Goal: Task Accomplishment & Management: Complete application form

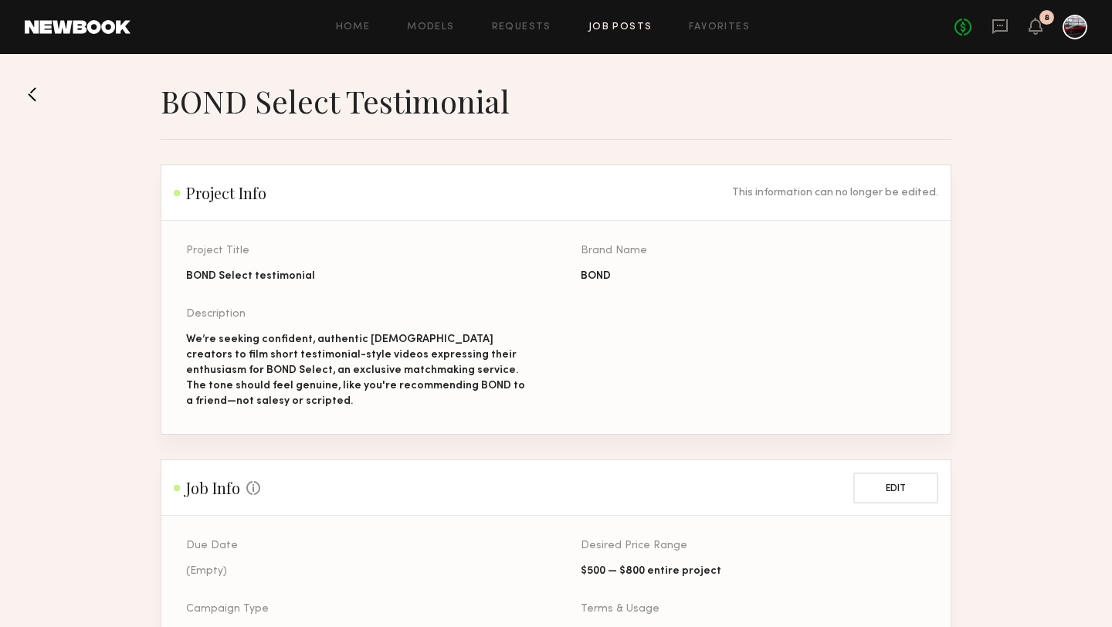
scroll to position [270, 0]
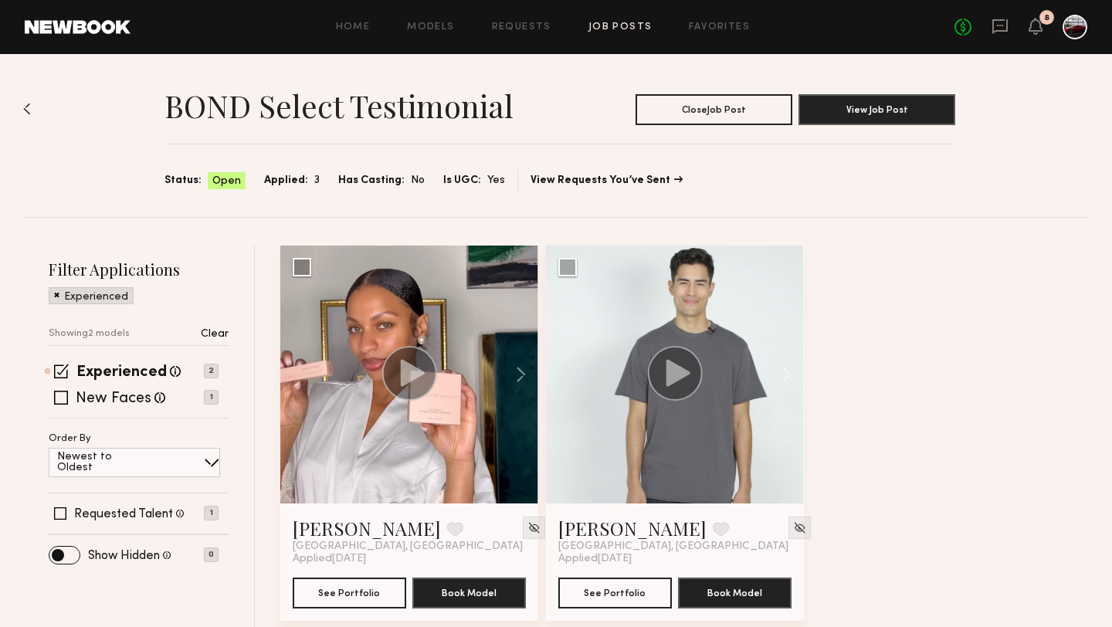
click at [159, 249] on div "Filter Applications Experienced Showing 2 models Clear Experienced Talent we've…" at bounding box center [139, 446] width 232 height 400
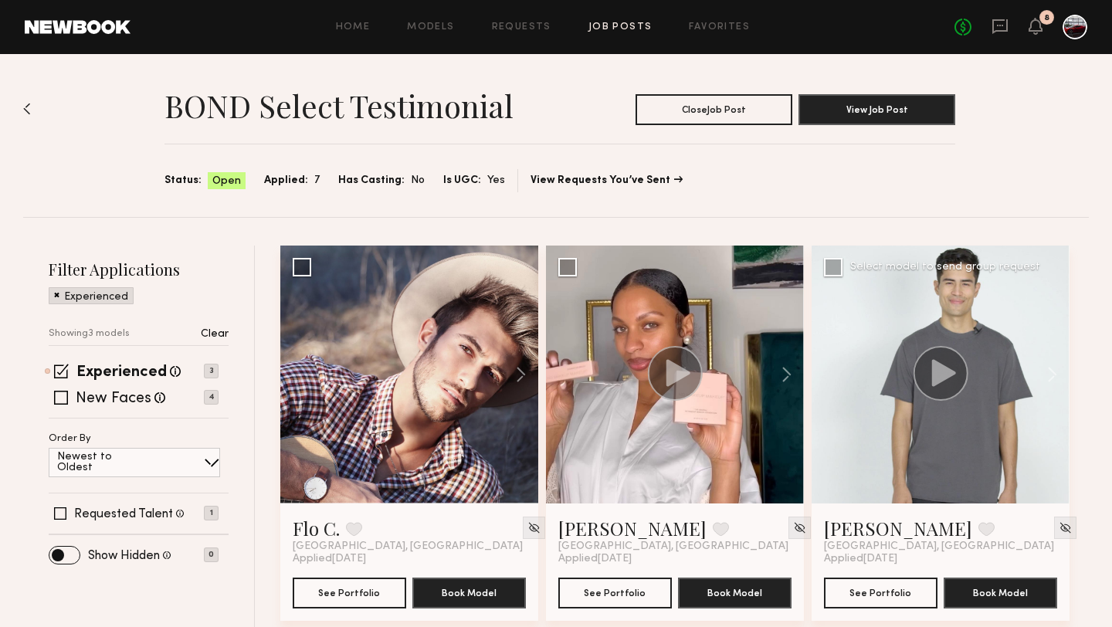
scroll to position [19, 0]
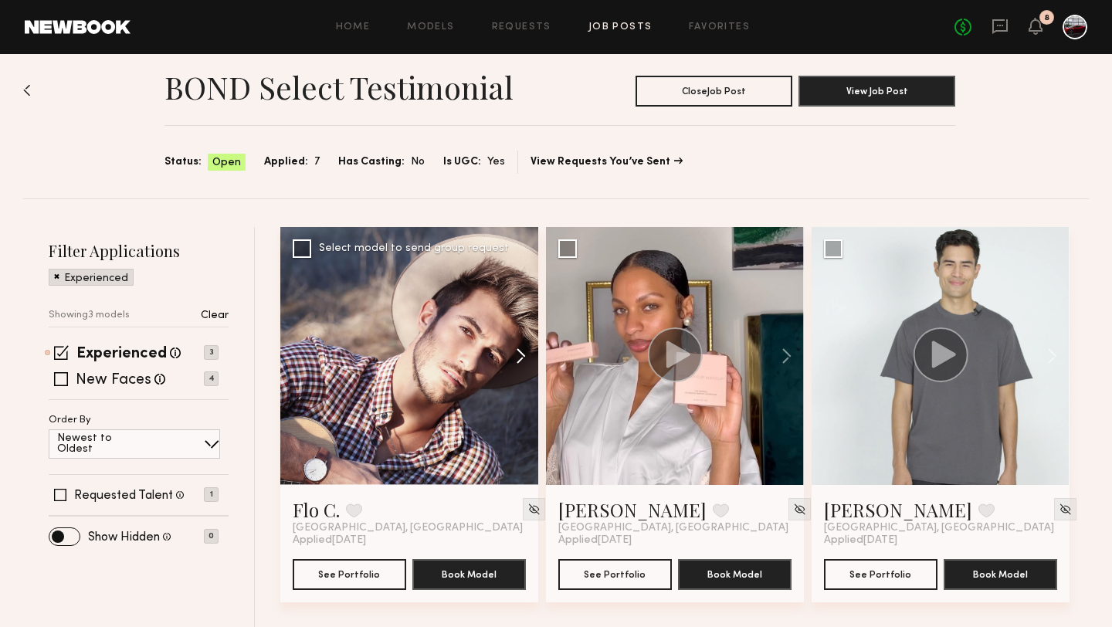
click at [521, 355] on button at bounding box center [513, 356] width 49 height 258
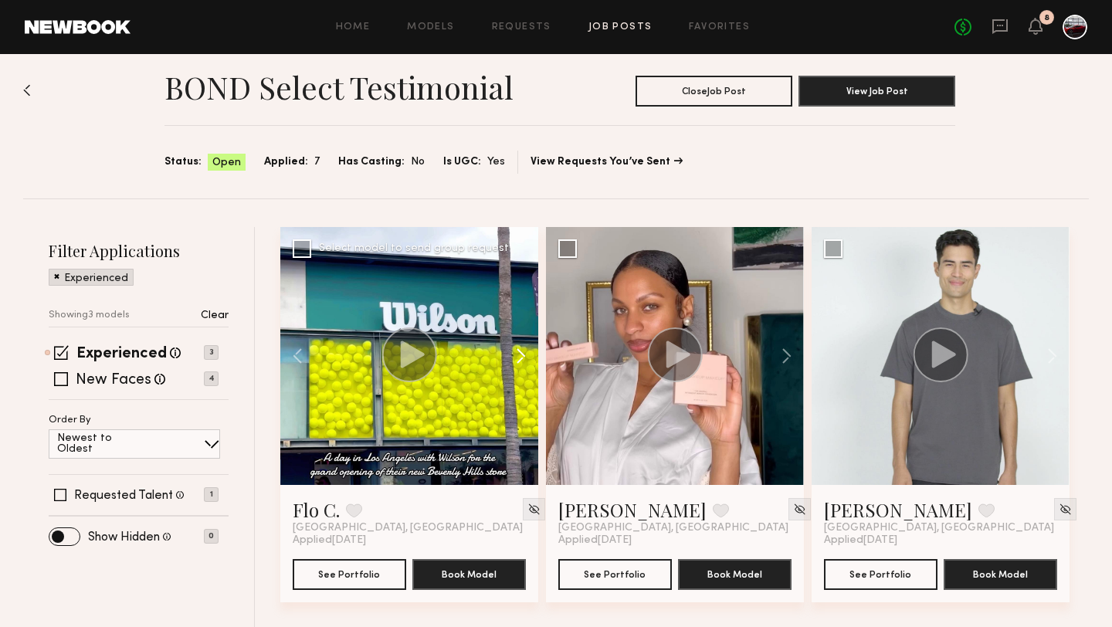
click at [521, 356] on button at bounding box center [513, 356] width 49 height 258
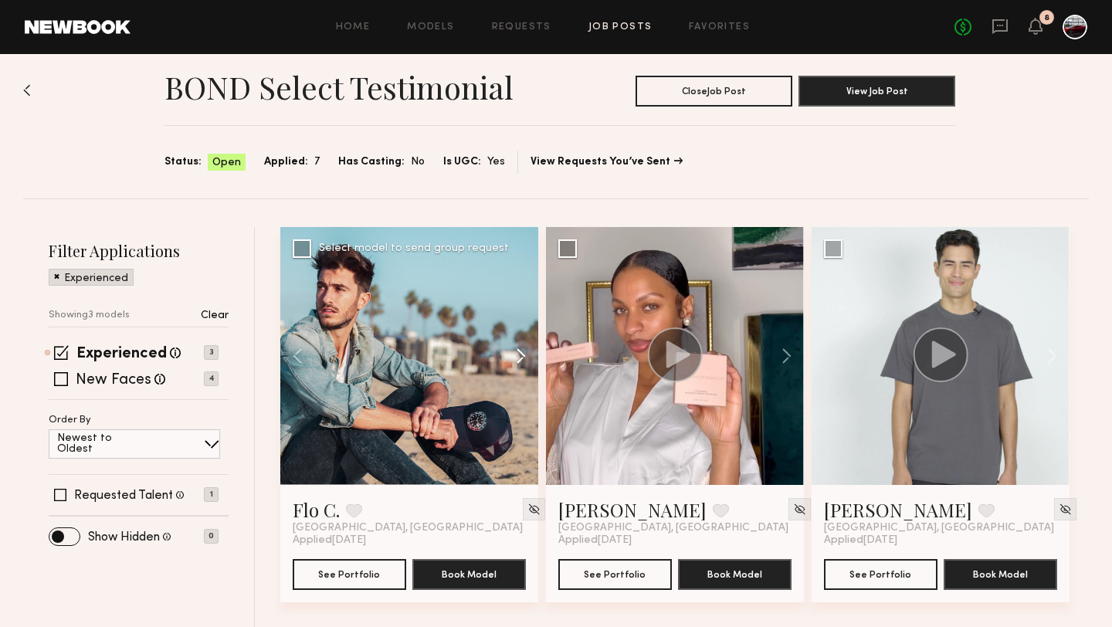
click at [521, 356] on button at bounding box center [513, 356] width 49 height 258
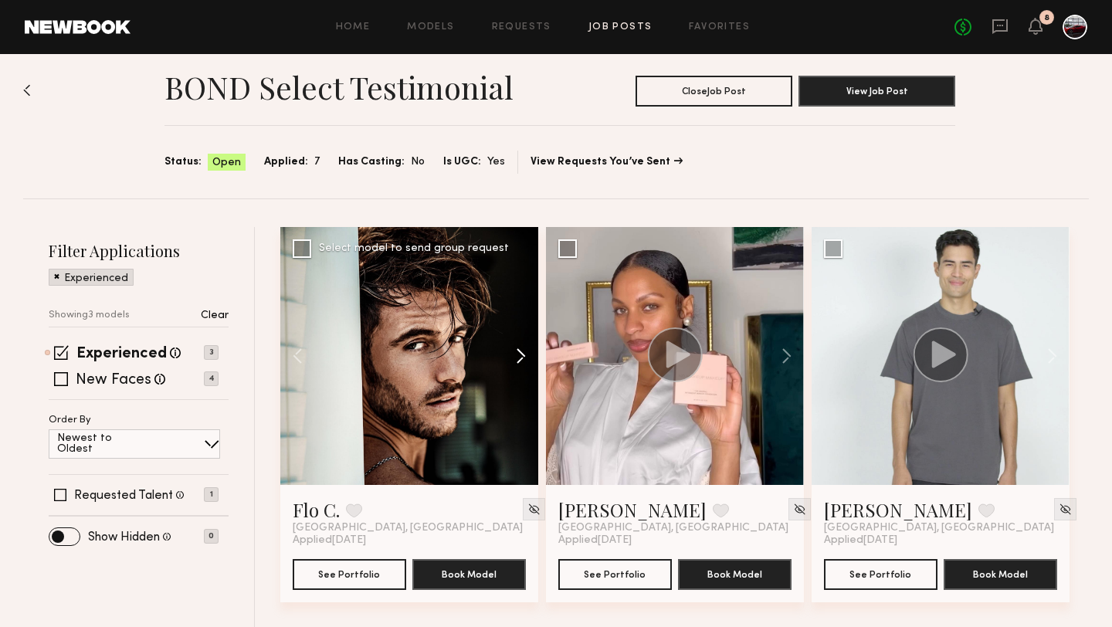
click at [521, 356] on button at bounding box center [513, 356] width 49 height 258
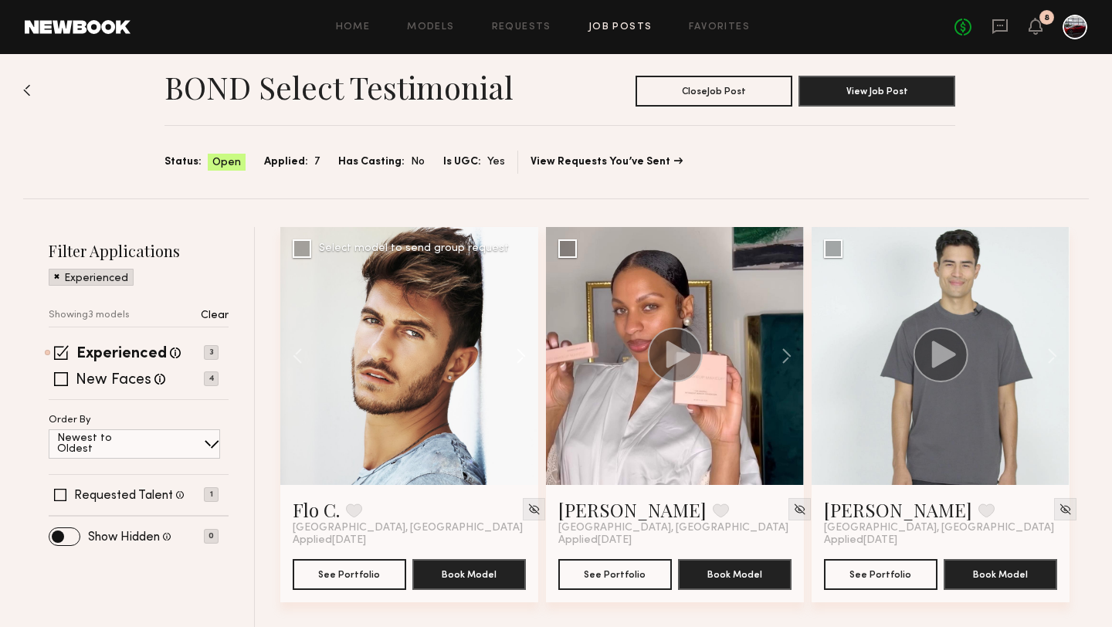
click at [521, 357] on button at bounding box center [513, 356] width 49 height 258
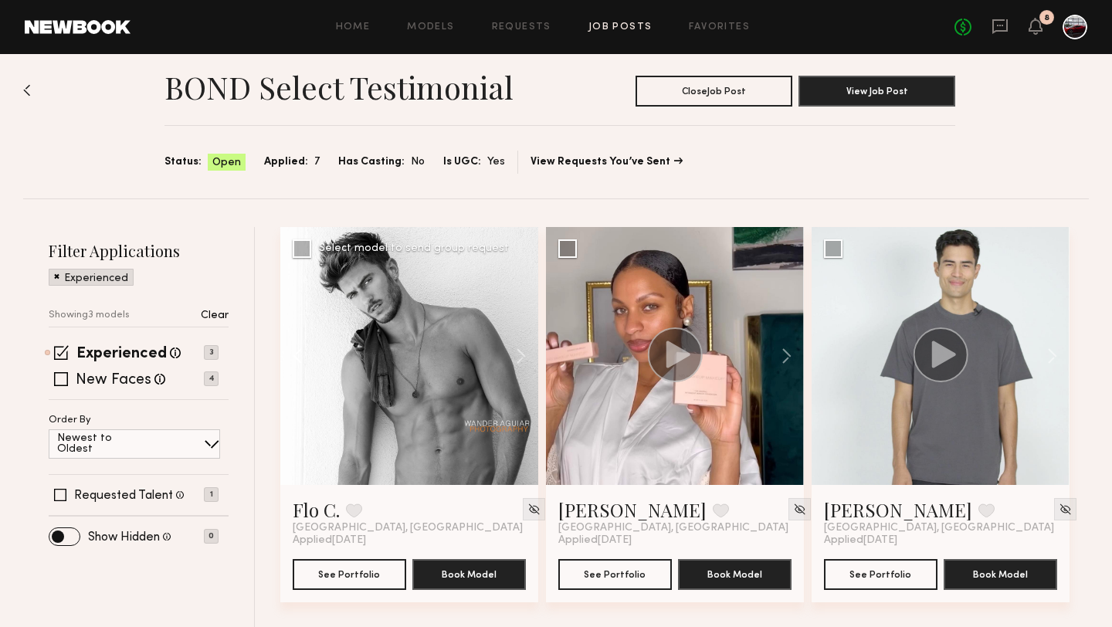
click at [296, 350] on button at bounding box center [304, 356] width 49 height 258
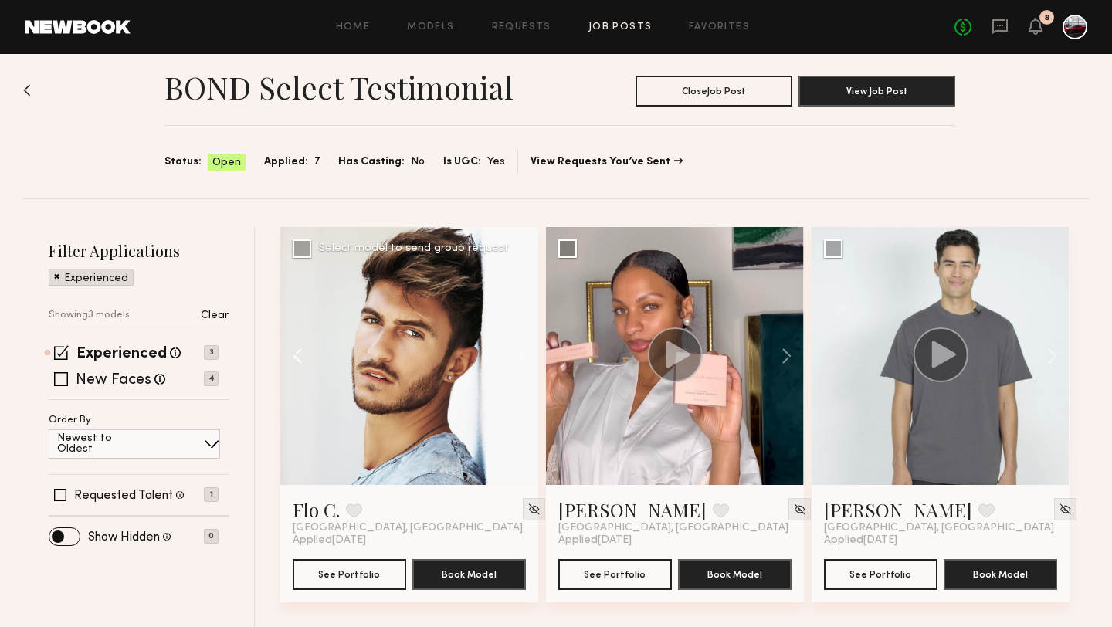
click at [296, 350] on button at bounding box center [304, 356] width 49 height 258
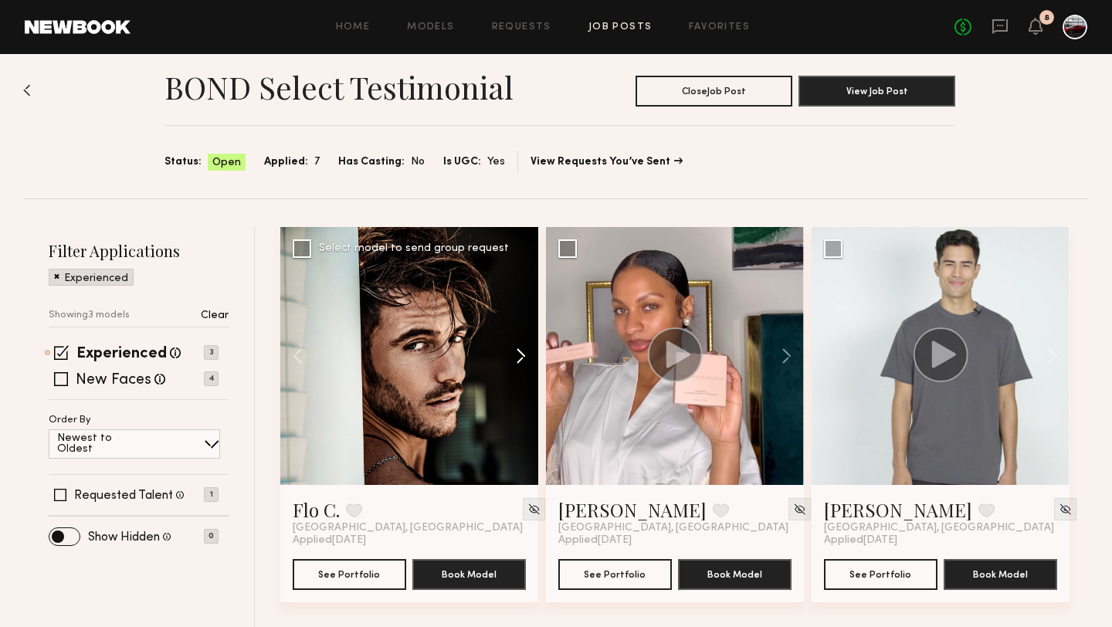
click at [518, 352] on button at bounding box center [513, 356] width 49 height 258
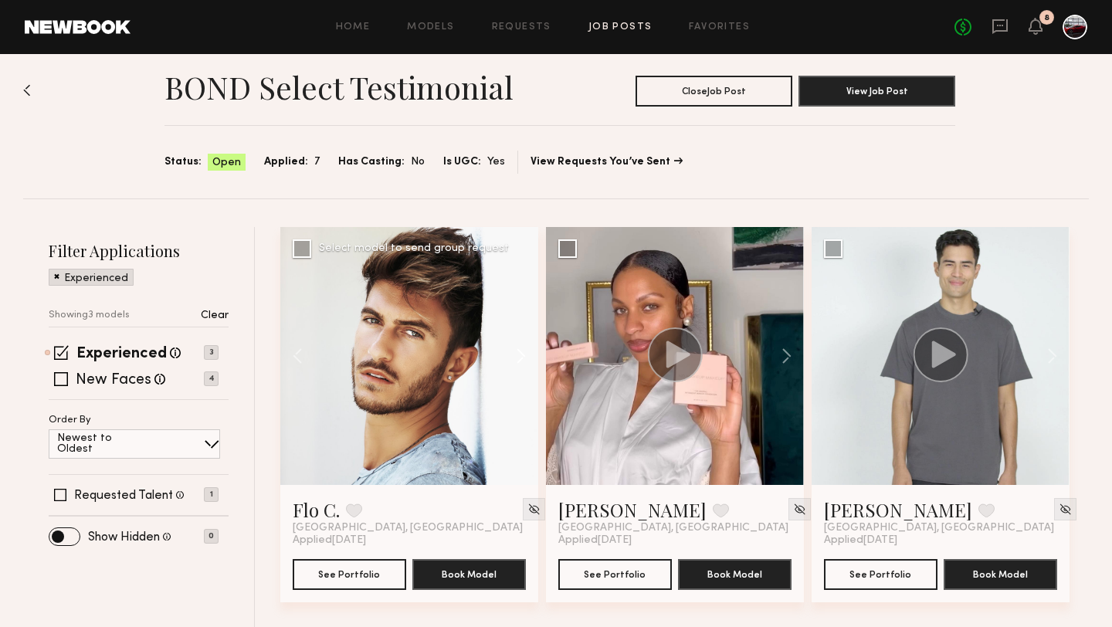
click at [518, 352] on button at bounding box center [513, 356] width 49 height 258
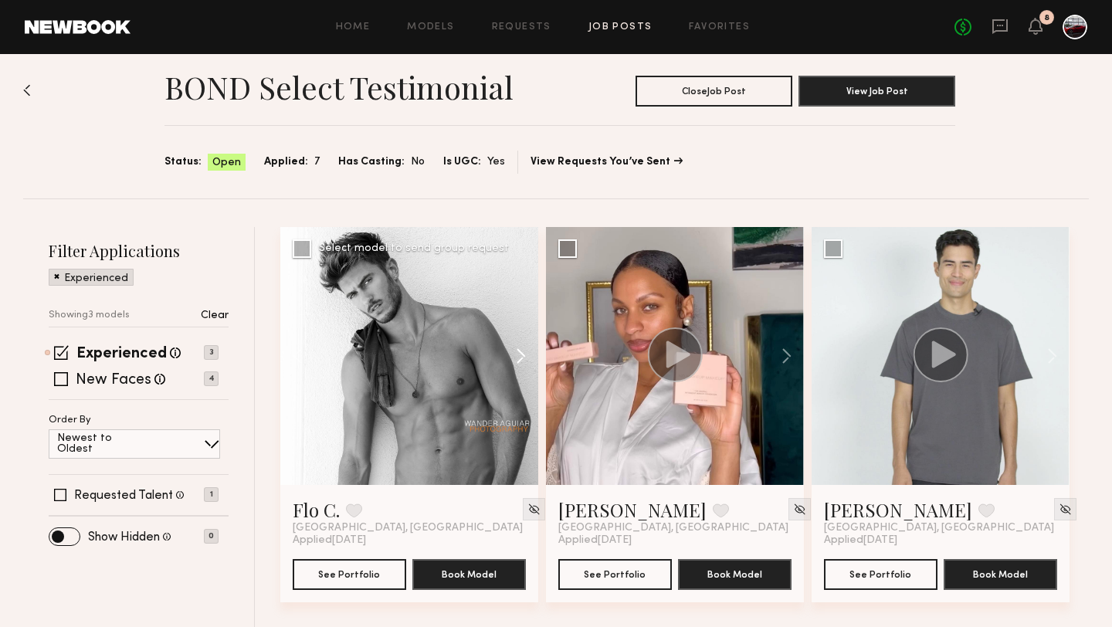
click at [518, 352] on button at bounding box center [513, 356] width 49 height 258
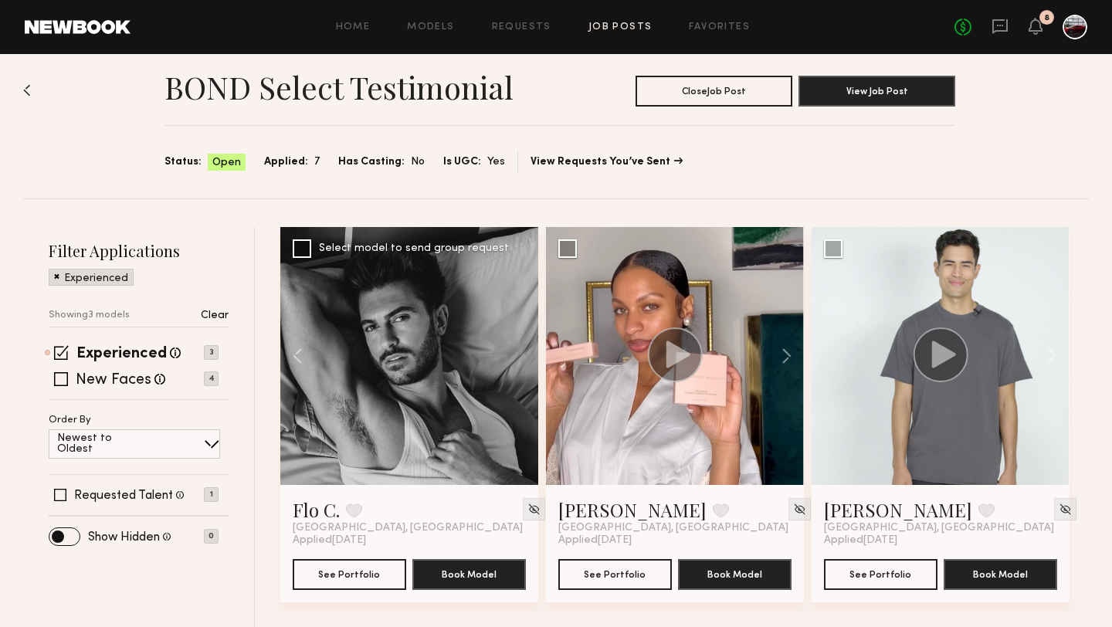
click at [518, 353] on div at bounding box center [409, 356] width 258 height 258
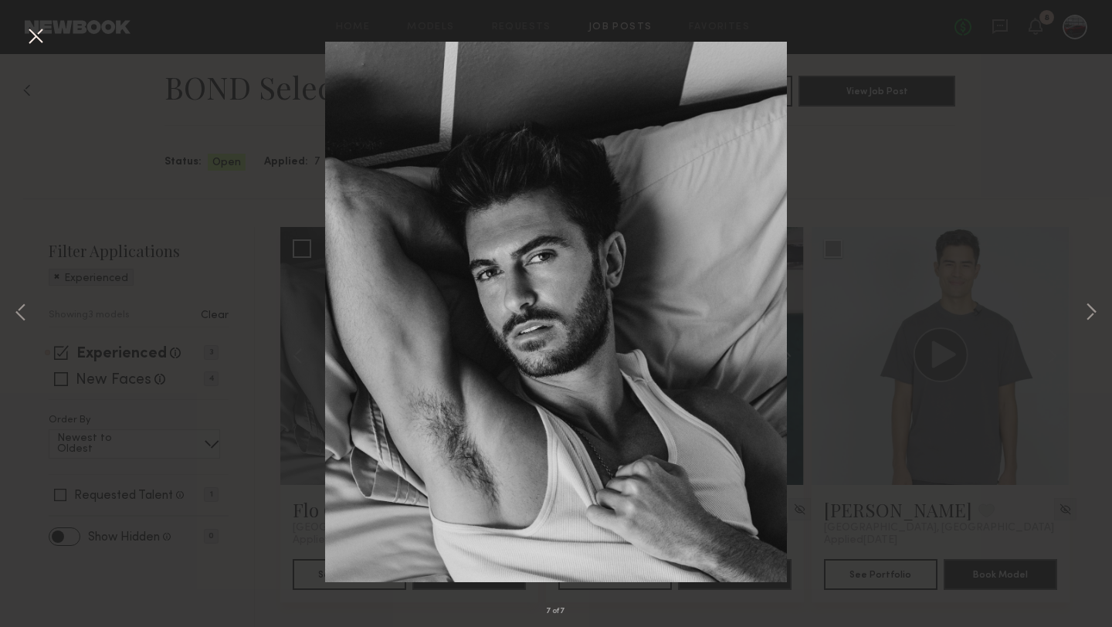
click at [29, 36] on button at bounding box center [35, 37] width 25 height 28
